Goal: Task Accomplishment & Management: Use online tool/utility

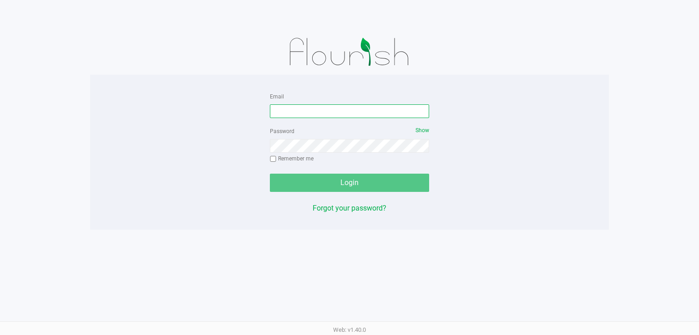
click at [341, 110] on input "Email" at bounding box center [349, 111] width 159 height 14
type input "[EMAIL_ADDRESS][DOMAIN_NAME]"
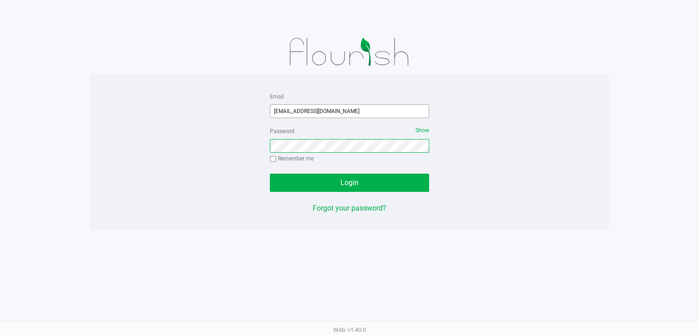
click at [270, 173] on button "Login" at bounding box center [349, 182] width 159 height 18
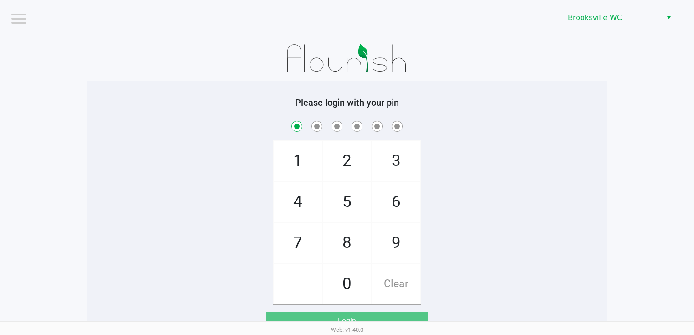
checkbox input "true"
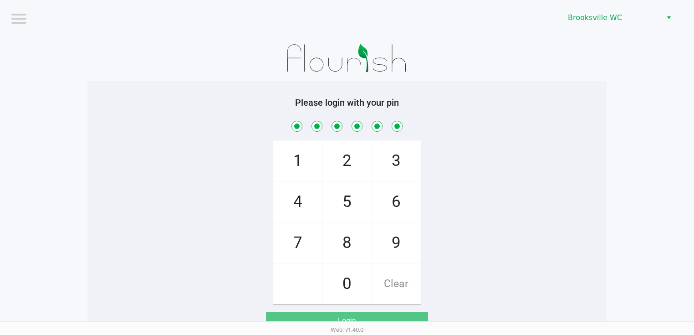
checkbox input "true"
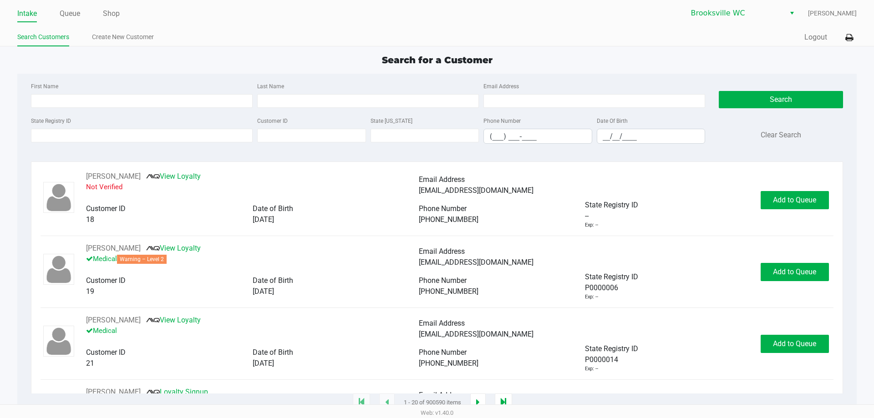
click at [699, 34] on div "Quick Sale Logout" at bounding box center [647, 37] width 420 height 17
click at [699, 37] on div "Intake Queue Shop [GEOGRAPHIC_DATA] WC [PERSON_NAME] Search Customers Create Ne…" at bounding box center [437, 23] width 874 height 46
click at [699, 40] on button at bounding box center [849, 37] width 15 height 17
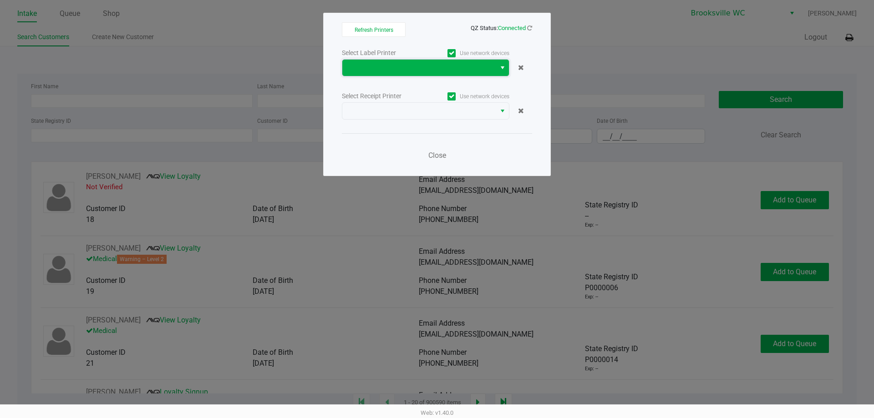
click at [484, 74] on span at bounding box center [418, 68] width 153 height 16
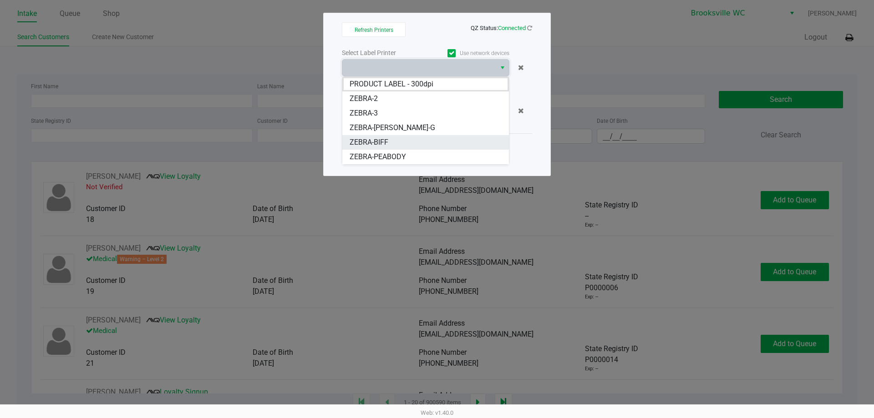
click at [386, 138] on span "ZEBRA-BIFF" at bounding box center [369, 142] width 39 height 11
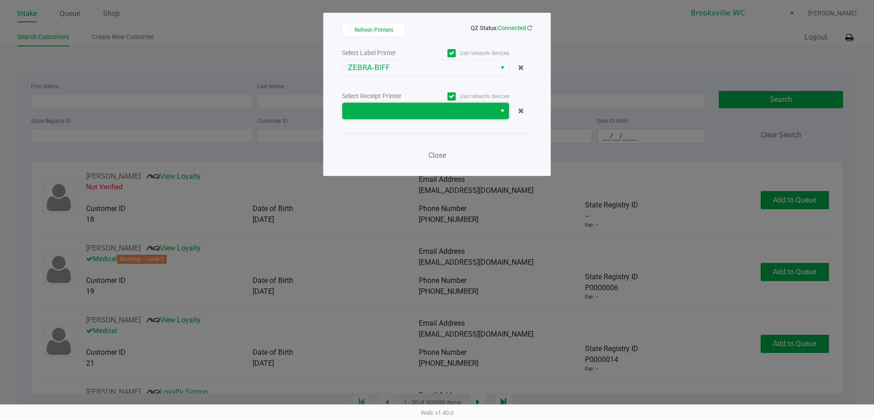
click at [409, 114] on span at bounding box center [419, 111] width 142 height 11
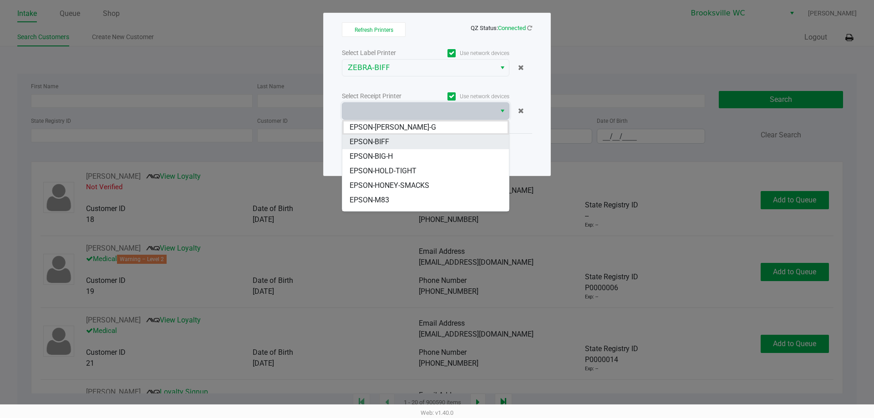
click at [399, 141] on li "EPSON-BIFF" at bounding box center [425, 142] width 167 height 15
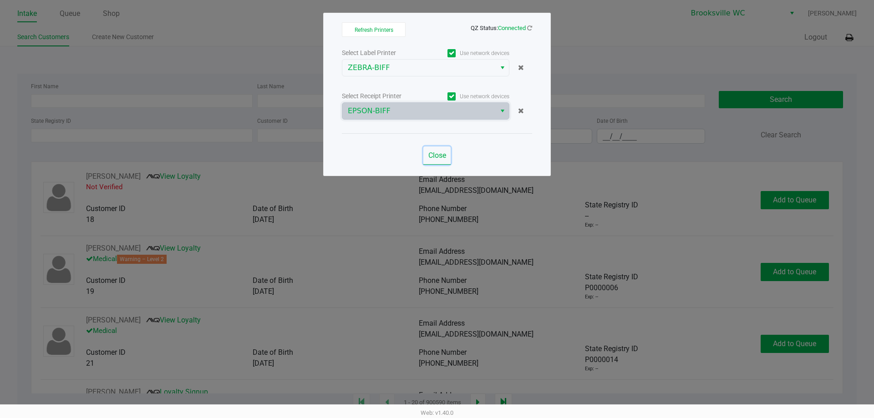
click at [438, 156] on span "Close" at bounding box center [437, 155] width 18 height 9
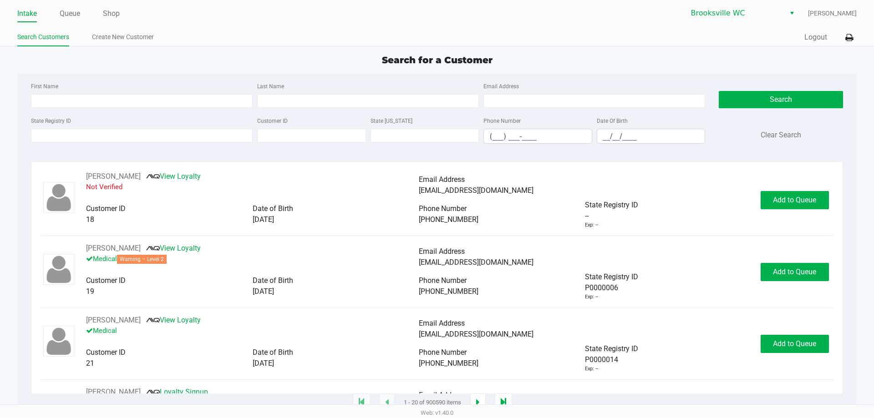
click at [226, 72] on div "Search for a Customer First Name Last Name Email Address State Registry ID Cust…" at bounding box center [436, 228] width 839 height 350
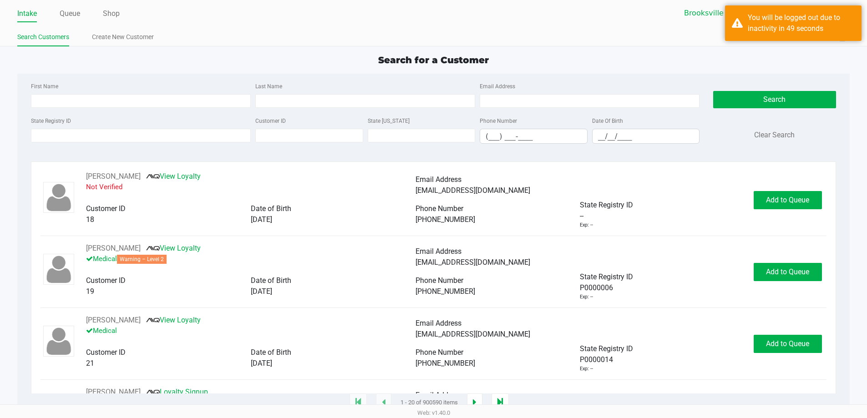
click at [222, 120] on div "State Registry ID" at bounding box center [141, 129] width 224 height 29
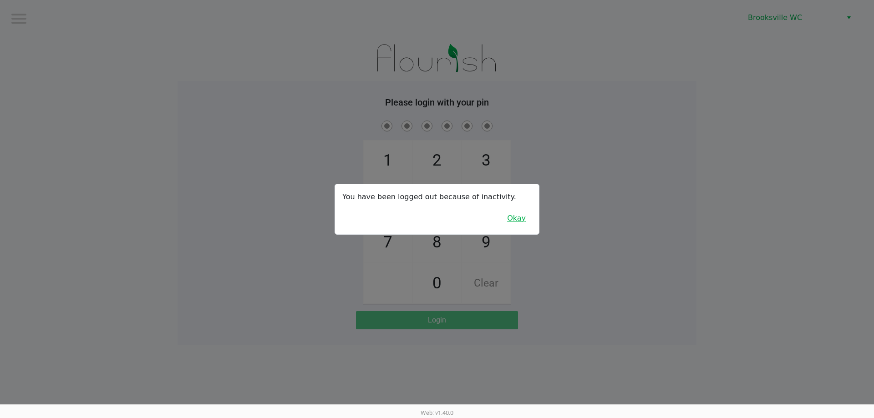
drag, startPoint x: 518, startPoint y: 224, endPoint x: 525, endPoint y: 214, distance: 12.1
click at [521, 219] on button "Okay" at bounding box center [516, 218] width 31 height 17
